Goal: Navigation & Orientation: Find specific page/section

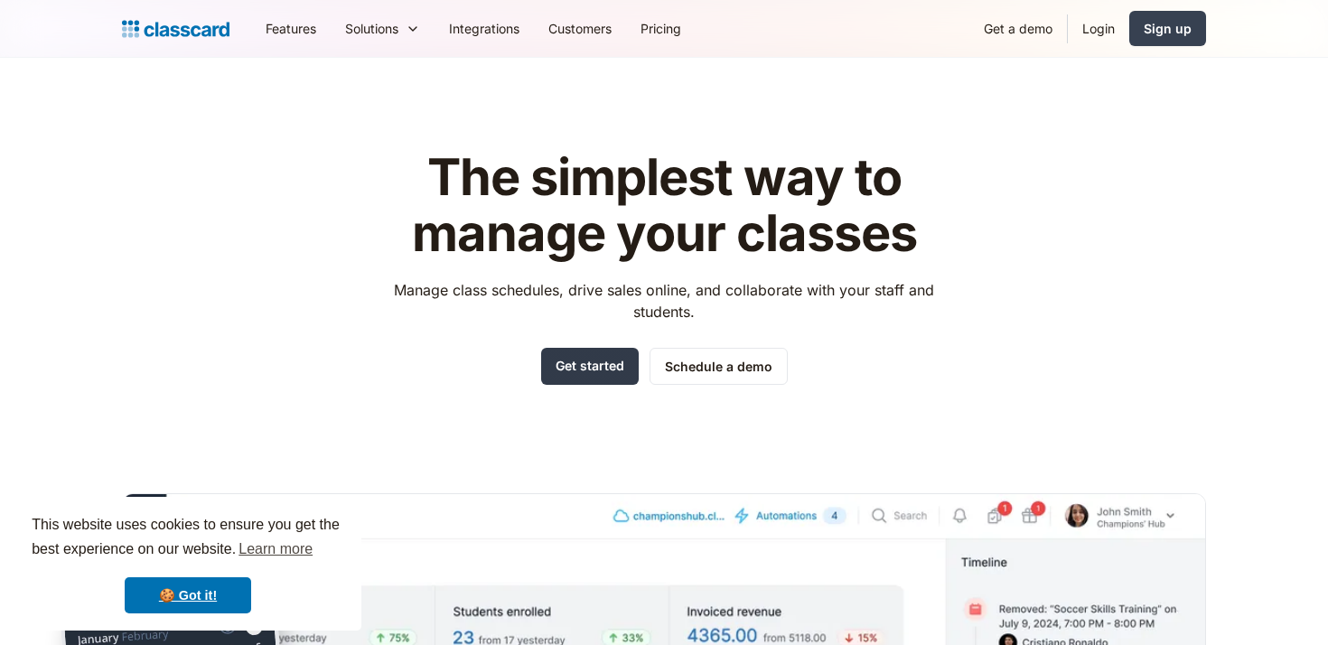
click at [592, 360] on link "Get started" at bounding box center [590, 366] width 98 height 37
click at [1107, 27] on link "Login" at bounding box center [1098, 28] width 61 height 41
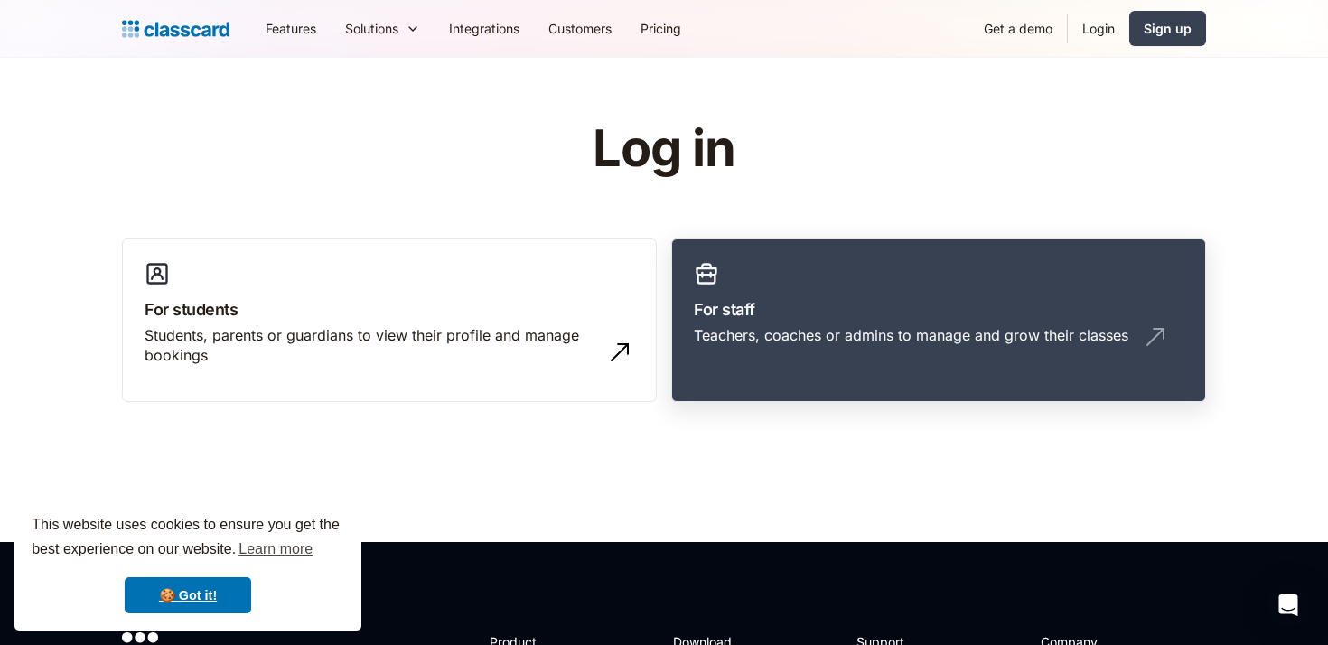
click at [873, 326] on div "Teachers, coaches or admins to manage and grow their classes" at bounding box center [911, 335] width 434 height 20
